Goal: Transaction & Acquisition: Download file/media

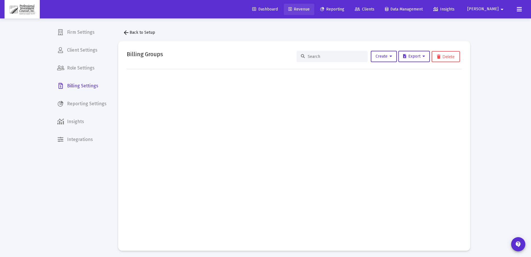
click at [310, 9] on span "Revenue" at bounding box center [298, 9] width 21 height 5
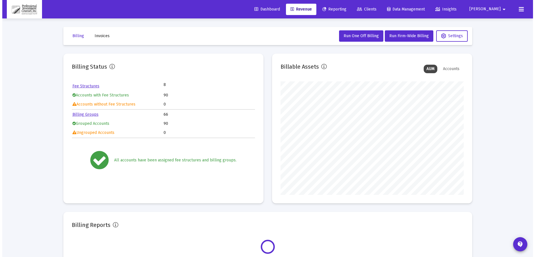
scroll to position [114, 183]
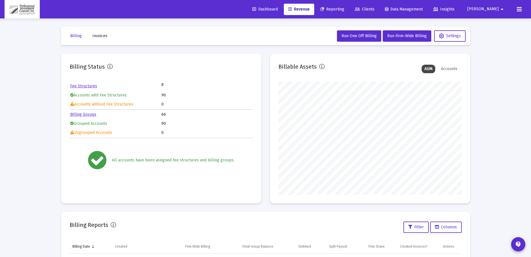
click at [344, 8] on span "Reporting" at bounding box center [332, 9] width 24 height 5
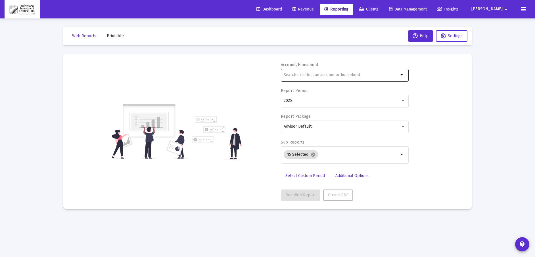
click at [308, 74] on input "text" at bounding box center [341, 75] width 115 height 5
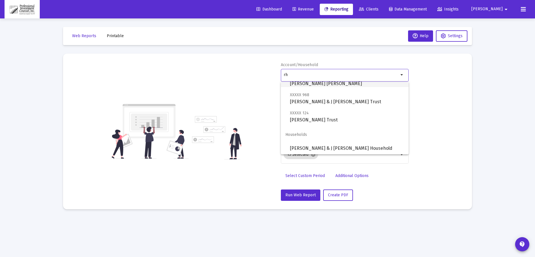
scroll to position [41, 0]
click at [326, 147] on span "[PERSON_NAME] & J [PERSON_NAME] Household" at bounding box center [347, 148] width 114 height 14
type input "[PERSON_NAME] & J [PERSON_NAME] Household"
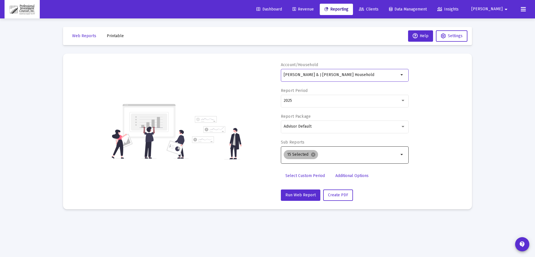
click at [315, 155] on mat-chip "15 Selected cancel" at bounding box center [301, 154] width 34 height 9
click at [314, 155] on mat-icon "cancel" at bounding box center [313, 154] width 5 height 5
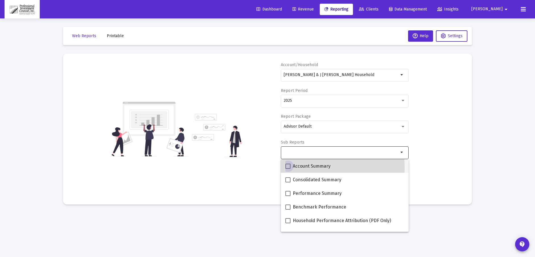
click at [290, 168] on span at bounding box center [288, 166] width 5 height 5
click at [288, 169] on input "Account Summary" at bounding box center [288, 169] width 0 height 0
checkbox input "true"
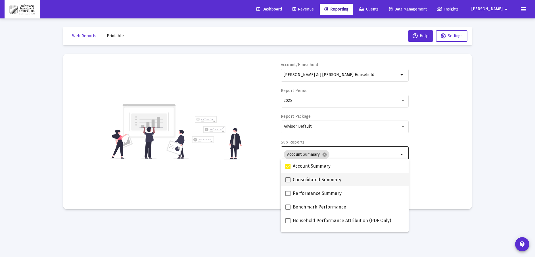
click at [289, 180] on span at bounding box center [288, 180] width 5 height 5
click at [288, 183] on input "Consolidated Summary" at bounding box center [288, 183] width 0 height 0
checkbox input "true"
drag, startPoint x: 289, startPoint y: 195, endPoint x: 287, endPoint y: 199, distance: 4.6
click at [289, 195] on span at bounding box center [288, 193] width 5 height 5
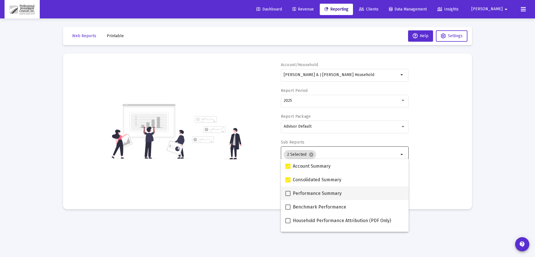
click at [288, 196] on input "Performance Summary" at bounding box center [288, 196] width 0 height 0
checkbox input "true"
click at [288, 209] on span at bounding box center [288, 207] width 5 height 5
click at [288, 210] on input "Benchmark Performance" at bounding box center [288, 210] width 0 height 0
checkbox input "true"
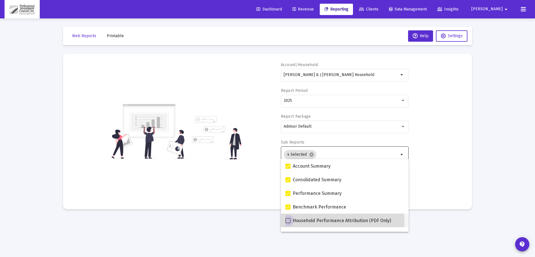
click at [288, 221] on span at bounding box center [288, 220] width 5 height 5
click at [288, 224] on input "Household Performance Attribution (PDF Only)" at bounding box center [288, 224] width 0 height 0
checkbox input "true"
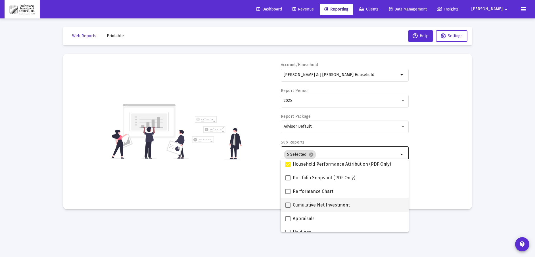
scroll to position [57, 0]
click at [289, 177] on span at bounding box center [288, 177] width 5 height 5
click at [288, 180] on input "Portfolio Snapshot (PDF Only)" at bounding box center [288, 180] width 0 height 0
checkbox input "true"
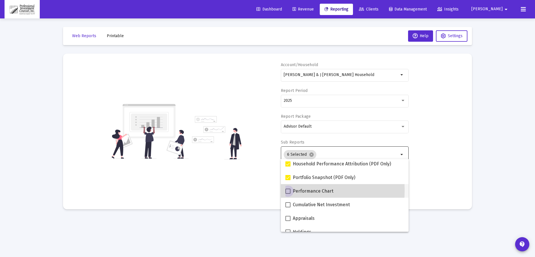
click at [286, 190] on span at bounding box center [288, 191] width 5 height 5
click at [288, 194] on input "Performance Chart" at bounding box center [288, 194] width 0 height 0
checkbox input "true"
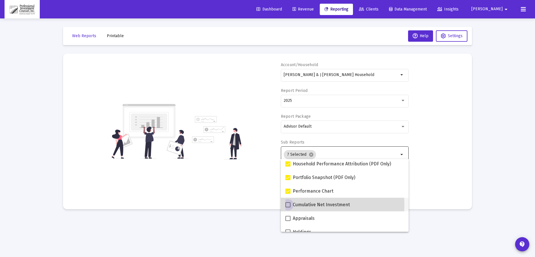
click at [288, 205] on span at bounding box center [288, 205] width 5 height 5
click at [288, 208] on input "Cumulative Net Investment" at bounding box center [288, 208] width 0 height 0
checkbox input "true"
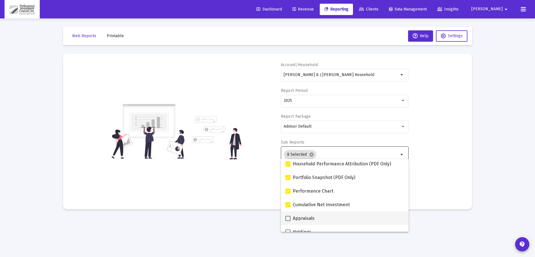
click at [289, 219] on span at bounding box center [288, 218] width 5 height 5
click at [288, 221] on input "Appraisals" at bounding box center [288, 221] width 0 height 0
checkbox input "true"
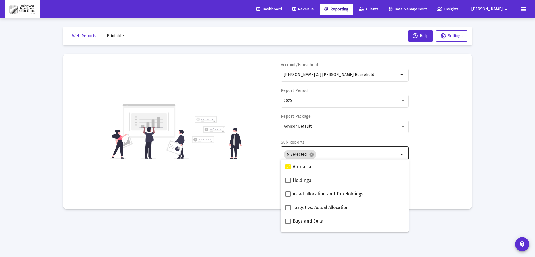
scroll to position [114, 0]
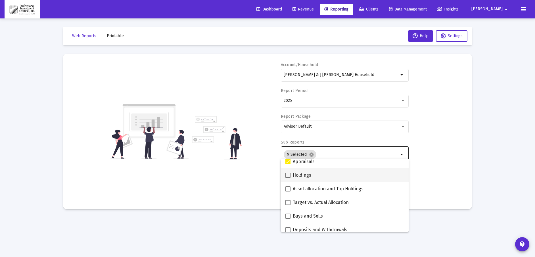
click at [289, 175] on span at bounding box center [288, 175] width 5 height 5
click at [288, 178] on input "Holdings" at bounding box center [288, 178] width 0 height 0
checkbox input "true"
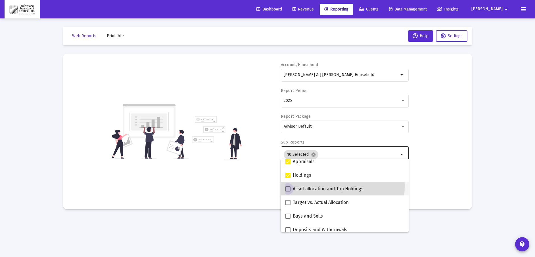
click at [287, 186] on label "Asset allocation and Top Holdings" at bounding box center [325, 189] width 78 height 7
click at [288, 192] on input "Asset allocation and Top Holdings" at bounding box center [288, 192] width 0 height 0
checkbox input "true"
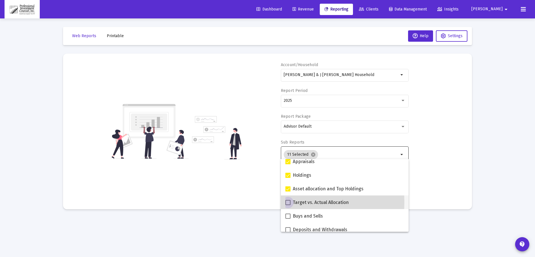
click at [288, 203] on span at bounding box center [288, 202] width 5 height 5
click at [288, 205] on input "Target vs. Actual Allocation" at bounding box center [288, 205] width 0 height 0
checkbox input "true"
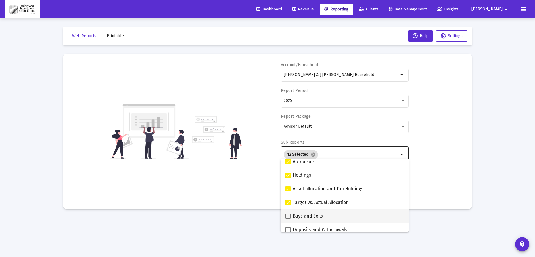
click at [290, 217] on span at bounding box center [288, 216] width 5 height 5
click at [288, 219] on input "Buys and Sells" at bounding box center [288, 219] width 0 height 0
checkbox input "true"
click at [290, 228] on span at bounding box center [288, 230] width 5 height 5
click at [288, 233] on input "Deposits and Withdrawals" at bounding box center [288, 233] width 0 height 0
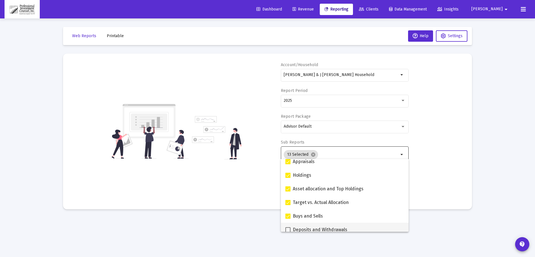
checkbox input "true"
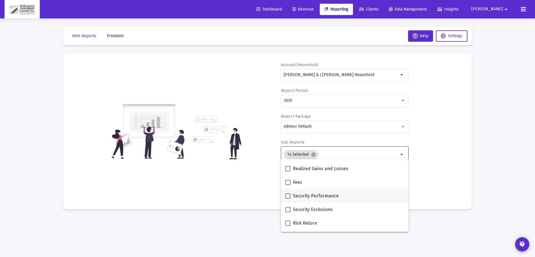
scroll to position [207, 0]
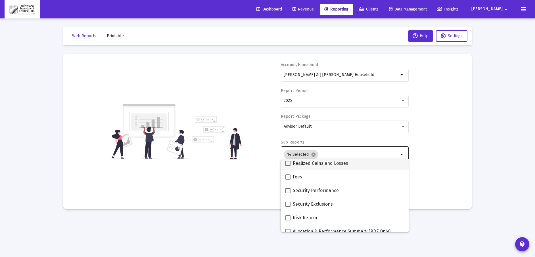
click at [289, 163] on span at bounding box center [288, 163] width 5 height 5
click at [288, 166] on input "Realized Gains and Losses" at bounding box center [288, 166] width 0 height 0
checkbox input "true"
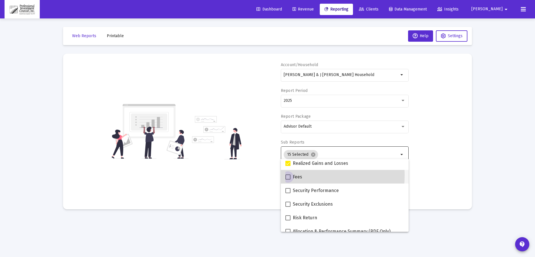
click at [287, 176] on span at bounding box center [288, 177] width 5 height 5
click at [288, 180] on input "Fees" at bounding box center [288, 180] width 0 height 0
checkbox input "true"
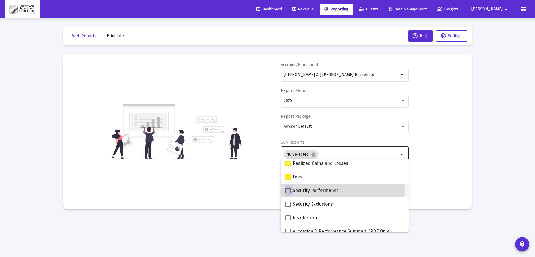
click at [290, 189] on span at bounding box center [288, 190] width 5 height 5
click at [288, 193] on input "Security Performance" at bounding box center [288, 193] width 0 height 0
checkbox input "true"
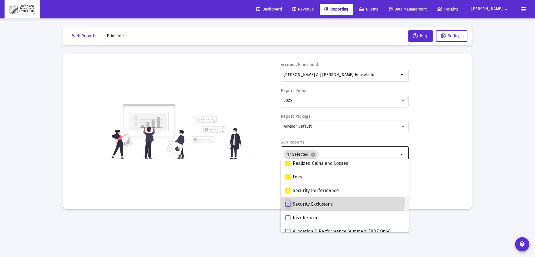
click at [286, 201] on label "Security Exclusions" at bounding box center [309, 204] width 47 height 7
click at [288, 207] on input "Security Exclusions" at bounding box center [288, 207] width 0 height 0
checkbox input "true"
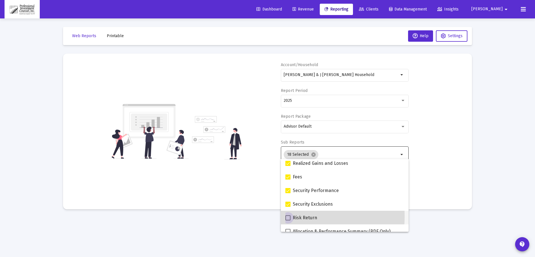
click at [292, 217] on label "Risk Return" at bounding box center [302, 218] width 32 height 7
click at [288, 221] on input "Risk Return" at bounding box center [288, 221] width 0 height 0
checkbox input "true"
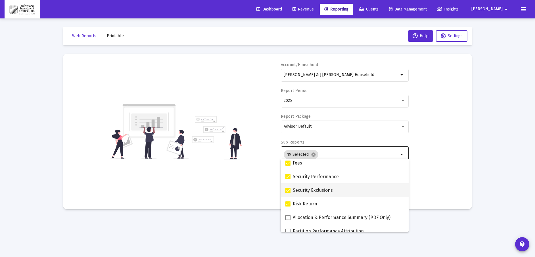
scroll to position [227, 0]
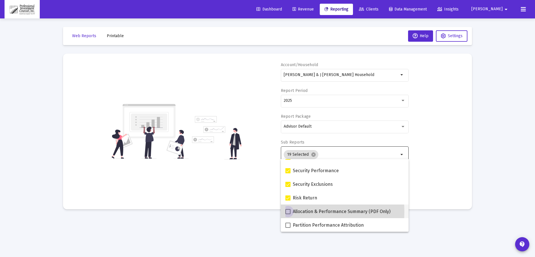
click at [289, 212] on span at bounding box center [288, 211] width 5 height 5
click at [288, 215] on input "Allocation & Performance Summary (PDF Only)" at bounding box center [288, 215] width 0 height 0
checkbox input "true"
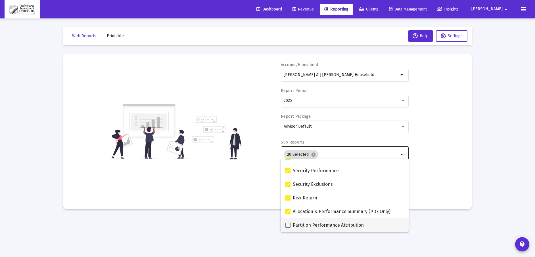
click at [289, 224] on span at bounding box center [288, 225] width 5 height 5
click at [288, 228] on input "Partition Performance Attribution" at bounding box center [288, 228] width 0 height 0
checkbox input "true"
click at [427, 192] on div "Account/Household [PERSON_NAME] & [PERSON_NAME] Household arrow_drop_down Repor…" at bounding box center [268, 131] width 392 height 139
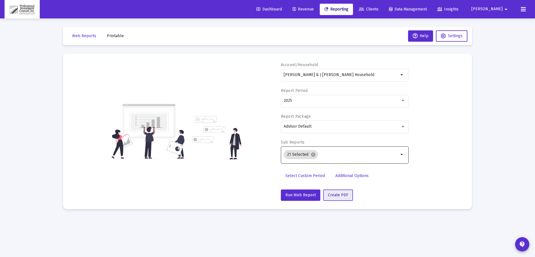
click at [337, 196] on span "Create PDF" at bounding box center [338, 195] width 20 height 5
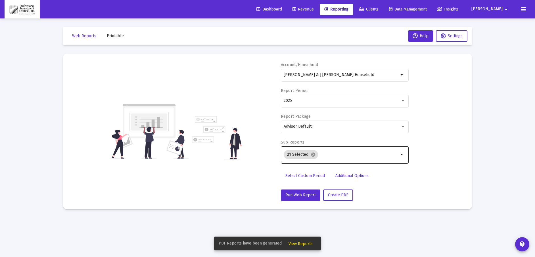
click at [292, 242] on span "View Reports" at bounding box center [301, 244] width 24 height 5
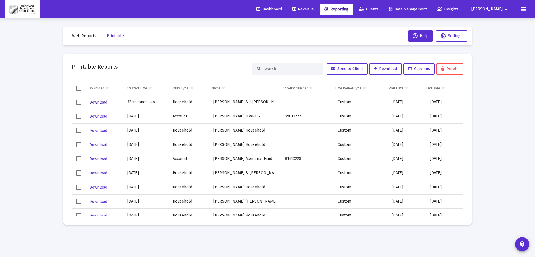
click at [94, 104] on span "Download" at bounding box center [98, 102] width 18 height 5
